Goal: Transaction & Acquisition: Purchase product/service

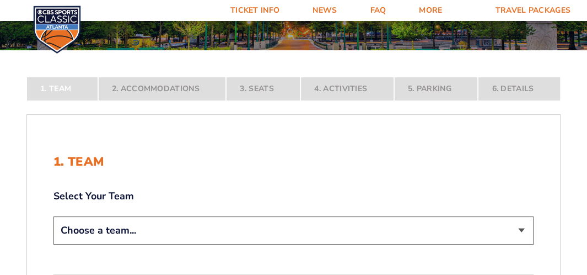
scroll to position [125, 0]
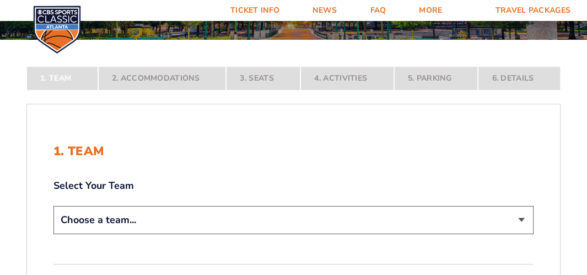
click at [524, 219] on select "Choose a team... [US_STATE] Wildcats [US_STATE] State Buckeyes [US_STATE] Tar H…" at bounding box center [294, 220] width 480 height 28
click at [523, 220] on select "Choose a team... [US_STATE] Wildcats [US_STATE] State Buckeyes [US_STATE] Tar H…" at bounding box center [294, 220] width 480 height 28
select select "12956"
click at [54, 234] on select "Choose a team... [US_STATE] Wildcats [US_STATE] State Buckeyes [US_STATE] Tar H…" at bounding box center [294, 220] width 480 height 28
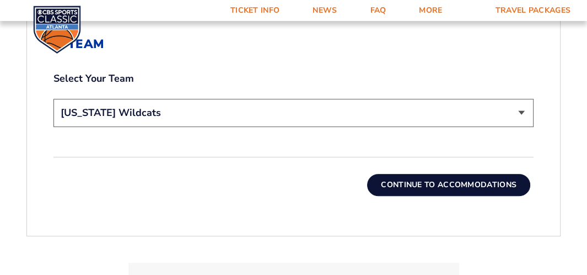
scroll to position [323, 0]
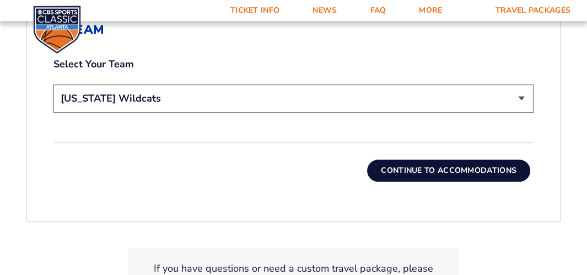
click at [446, 167] on button "Continue To Accommodations" at bounding box center [448, 170] width 163 height 22
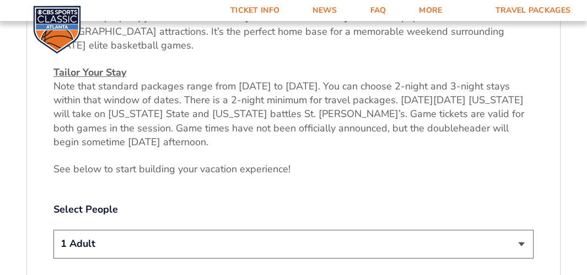
scroll to position [461, 0]
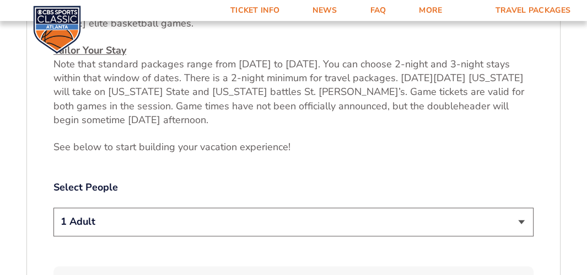
click at [522, 218] on select "1 Adult 2 Adults 3 Adults 4 Adults 2 Adults + 1 Child 2 Adults + 2 Children 2 A…" at bounding box center [294, 221] width 480 height 28
select select "2 Adults"
click at [54, 207] on select "1 Adult 2 Adults 3 Adults 4 Adults 2 Adults + 1 Child 2 Adults + 2 Children 2 A…" at bounding box center [294, 221] width 480 height 28
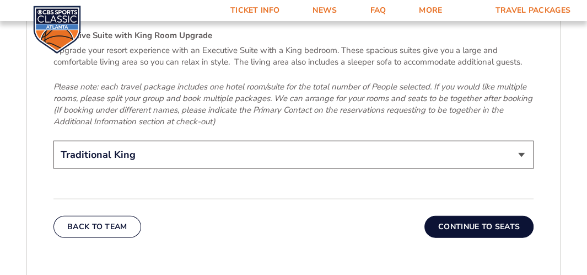
scroll to position [1770, 0]
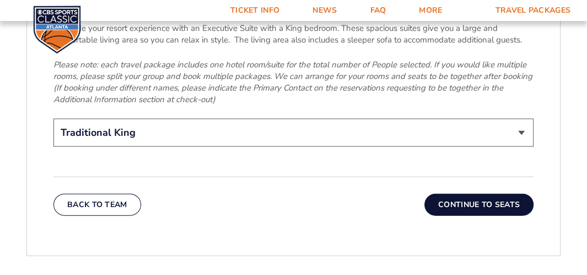
click at [476, 194] on button "Continue To Seats" at bounding box center [479, 205] width 109 height 22
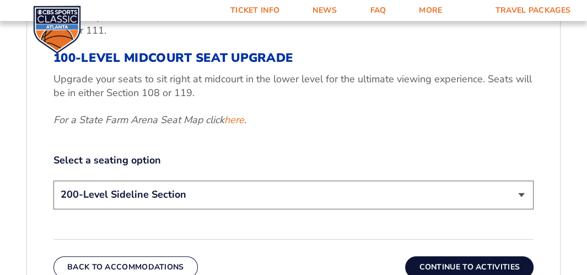
scroll to position [482, 0]
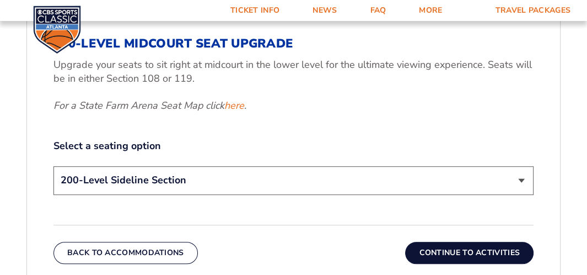
click at [522, 166] on select "200-Level Sideline Section 100-Level Corner Seat Upgrade (+$120 per person) 100…" at bounding box center [294, 180] width 480 height 28
select select "100-Level Corner Seat Upgrade"
click at [54, 166] on select "200-Level Sideline Section 100-Level Corner Seat Upgrade (+$120 per person) 100…" at bounding box center [294, 180] width 480 height 28
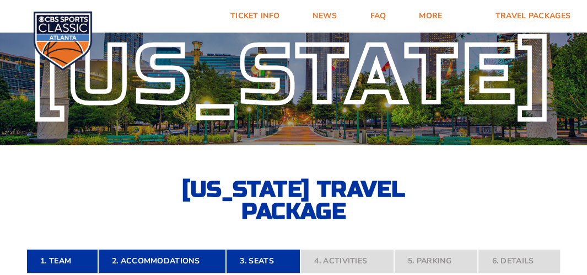
scroll to position [0, 0]
